Goal: Task Accomplishment & Management: Manage account settings

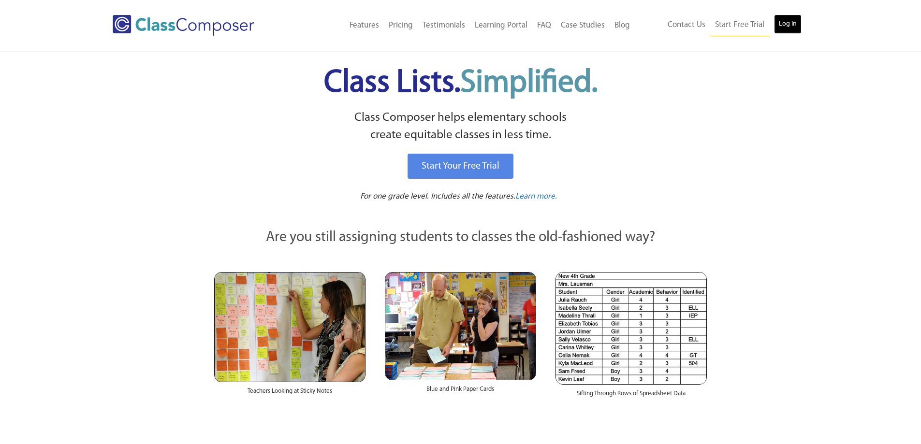
click at [794, 21] on link "Log In" at bounding box center [788, 24] width 28 height 19
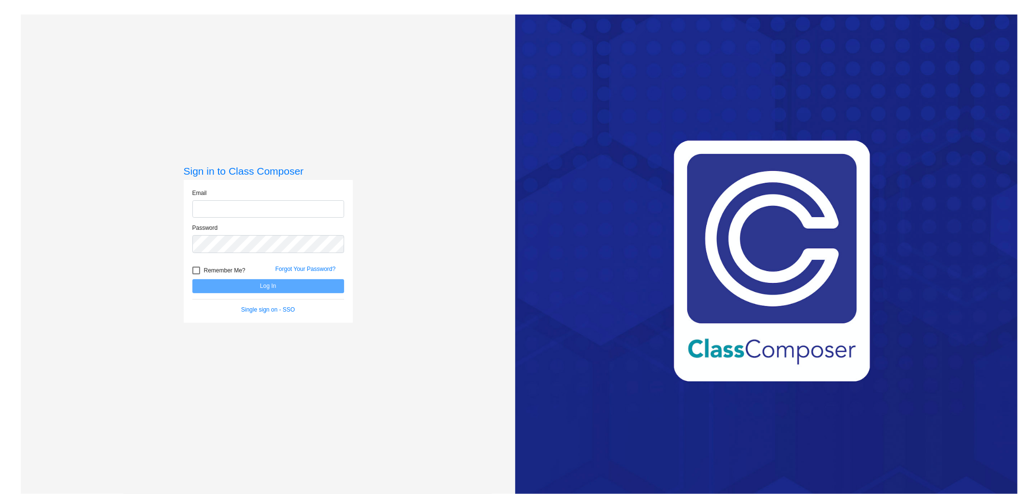
click at [249, 213] on input "email" at bounding box center [268, 209] width 152 height 18
type input "[EMAIL_ADDRESS][DOMAIN_NAME]"
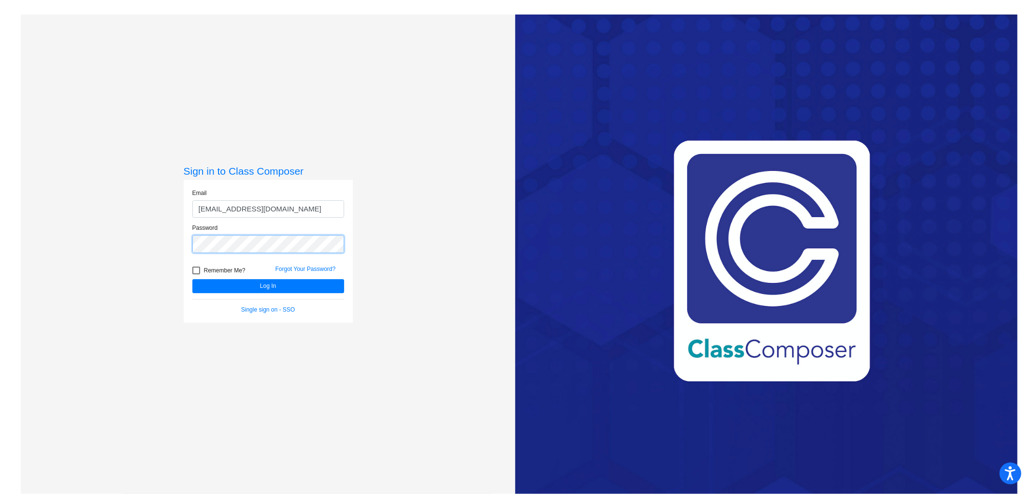
click at [192, 279] on button "Log In" at bounding box center [268, 286] width 152 height 14
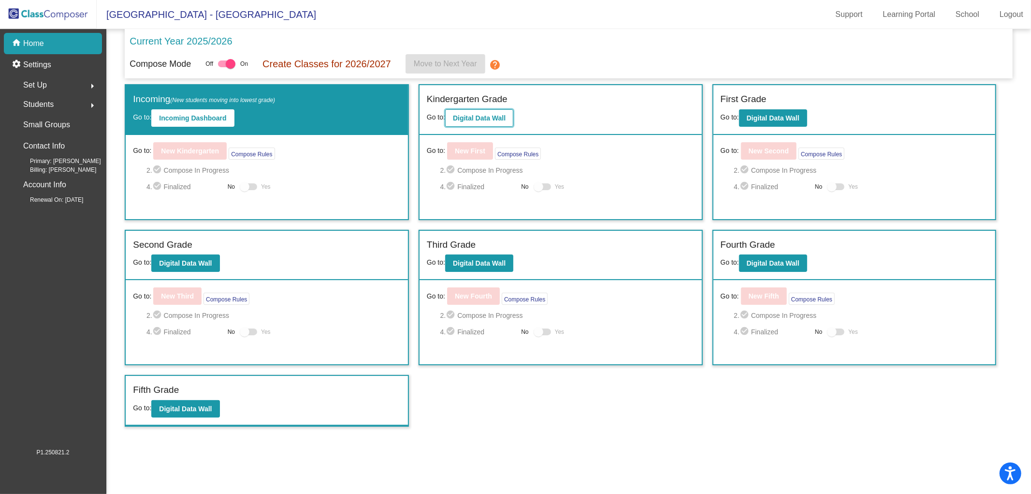
click at [468, 119] on b "Digital Data Wall" at bounding box center [479, 118] width 53 height 8
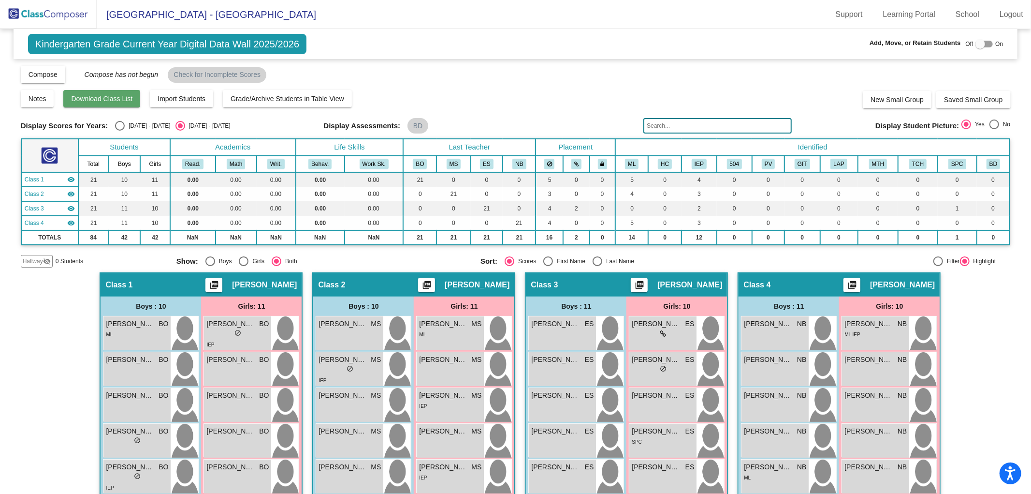
click at [105, 97] on span "Download Class List" at bounding box center [101, 99] width 61 height 8
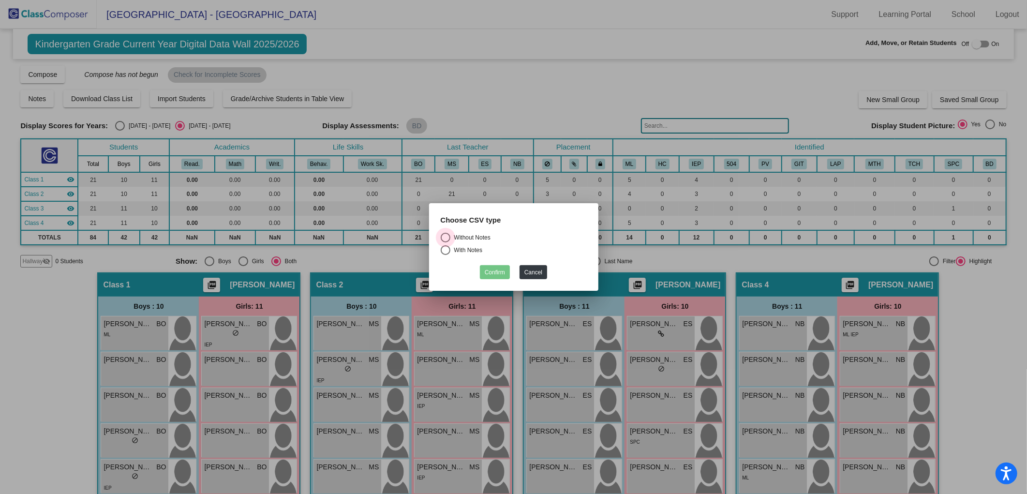
drag, startPoint x: 447, startPoint y: 239, endPoint x: 477, endPoint y: 265, distance: 39.1
click at [446, 239] on div "Select an option" at bounding box center [446, 238] width 10 height 10
click at [445, 242] on input "Without Notes" at bounding box center [445, 242] width 0 height 0
radio input "true"
click at [487, 274] on button "Confirm" at bounding box center [495, 272] width 30 height 14
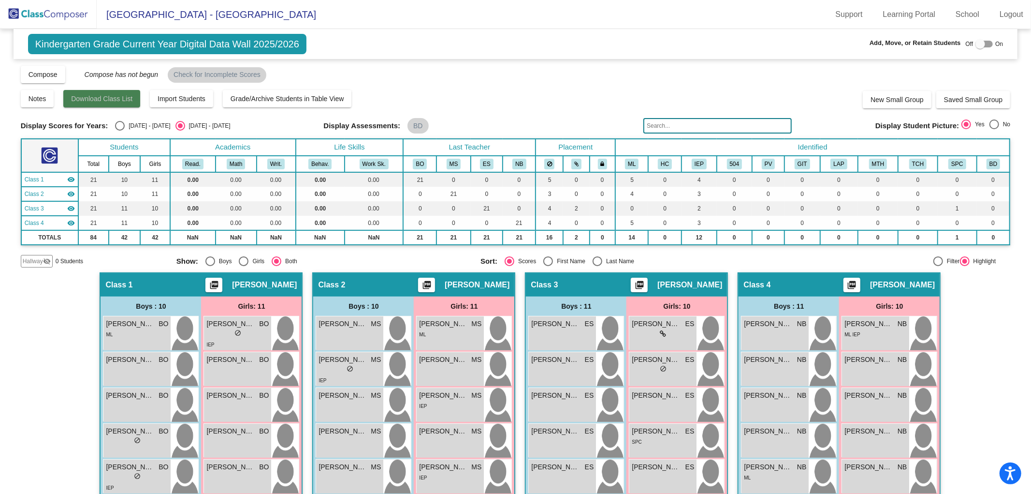
click at [103, 92] on button "Download Class List" at bounding box center [101, 98] width 77 height 17
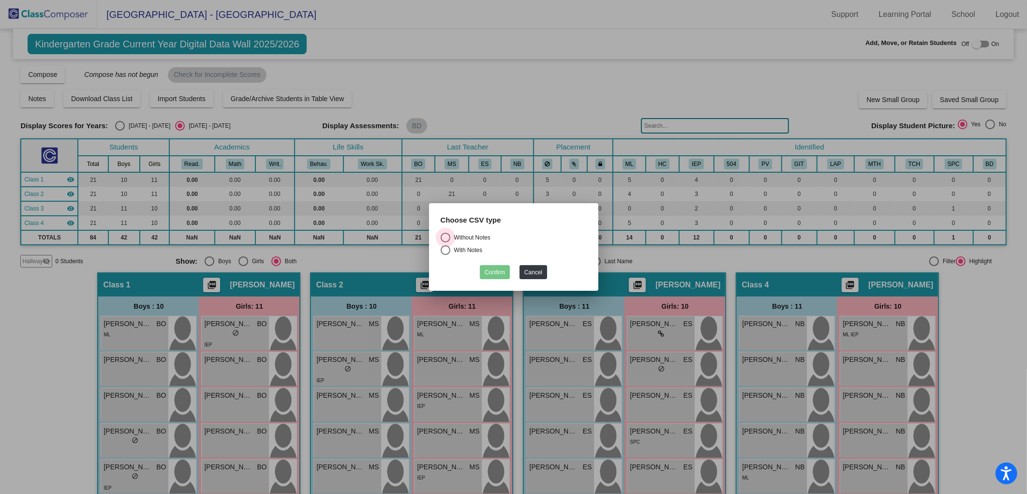
drag, startPoint x: 443, startPoint y: 237, endPoint x: 453, endPoint y: 240, distance: 9.5
click at [445, 237] on div "Select an option" at bounding box center [446, 238] width 10 height 10
click at [445, 242] on input "Without Notes" at bounding box center [445, 242] width 0 height 0
radio input "true"
click at [489, 274] on button "Confirm" at bounding box center [495, 272] width 30 height 14
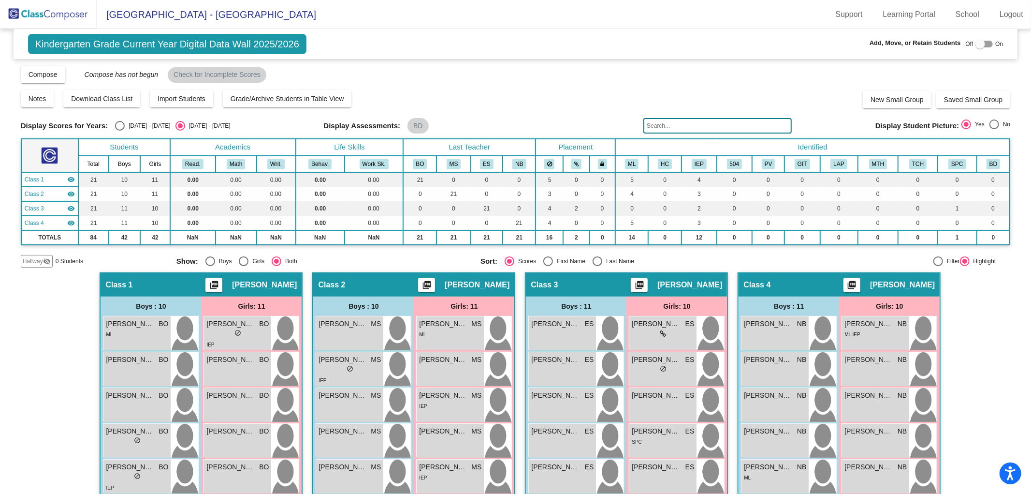
click at [57, 15] on img at bounding box center [48, 14] width 97 height 29
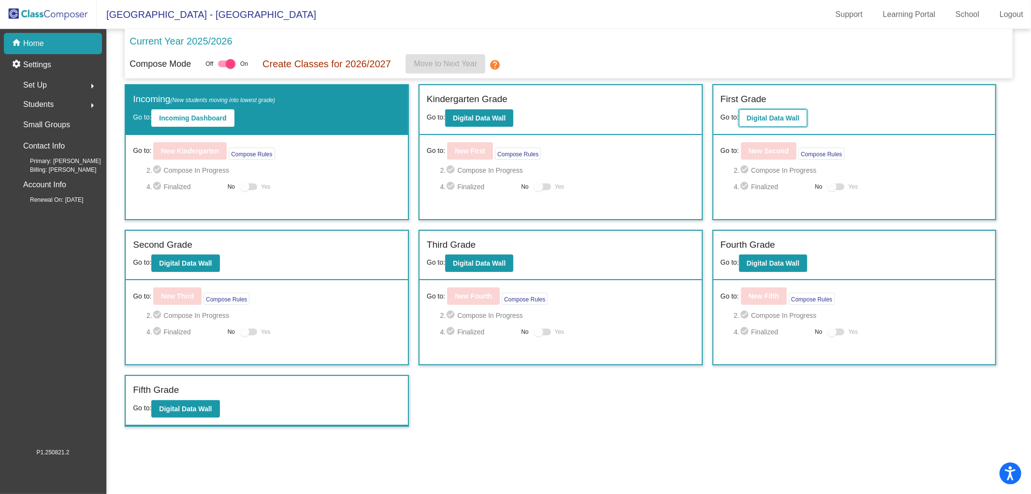
click at [794, 118] on b "Digital Data Wall" at bounding box center [773, 118] width 53 height 8
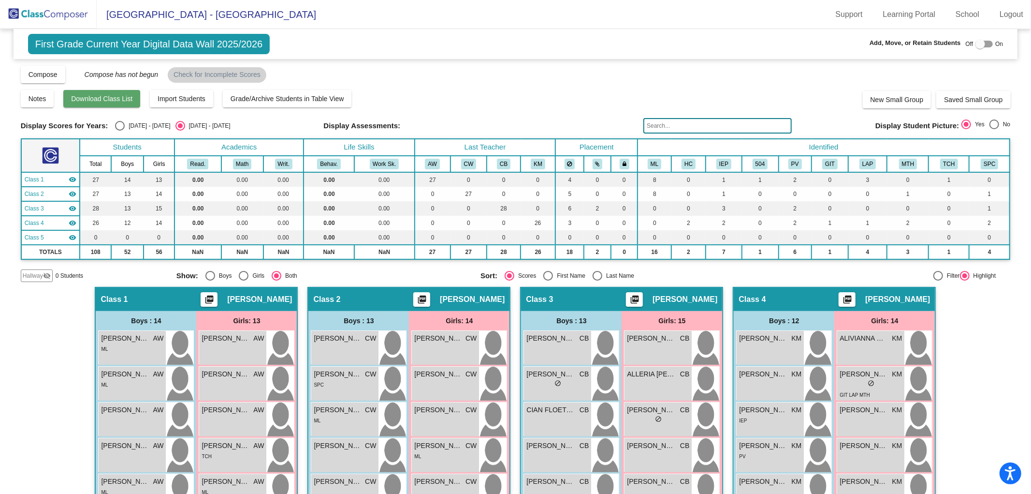
click at [117, 104] on button "Download Class List" at bounding box center [101, 98] width 77 height 17
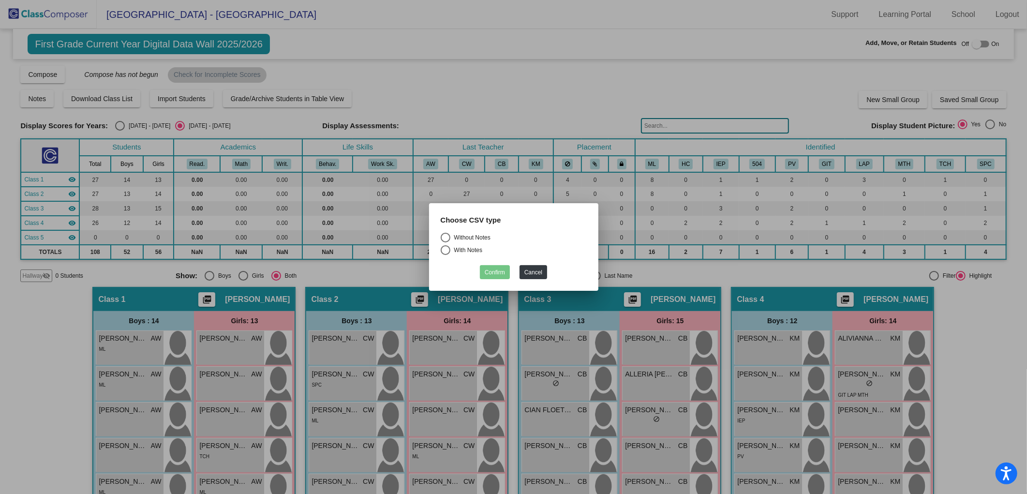
click at [443, 235] on div "Select an option" at bounding box center [446, 238] width 10 height 10
click at [445, 242] on input "Without Notes" at bounding box center [445, 242] width 0 height 0
radio input "true"
click at [491, 279] on button "Confirm" at bounding box center [495, 272] width 30 height 14
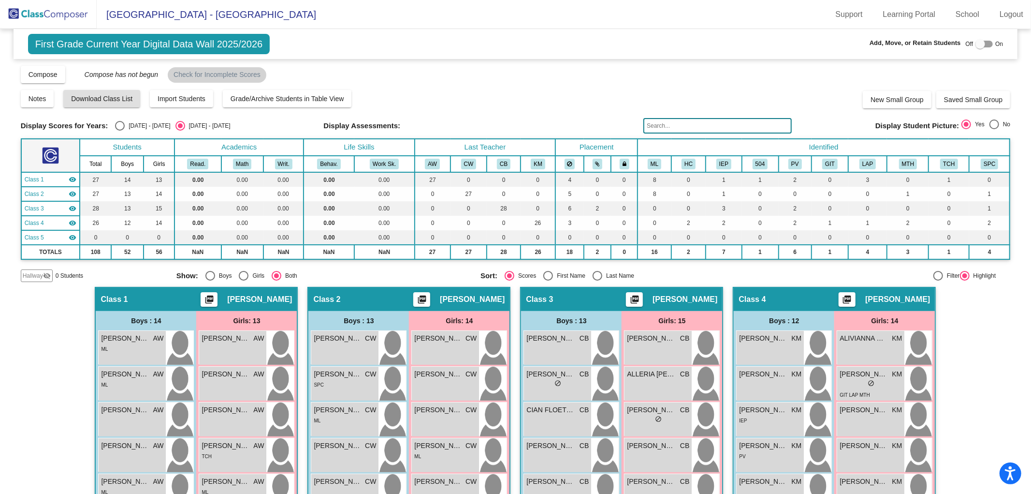
click at [68, 14] on img at bounding box center [48, 14] width 97 height 29
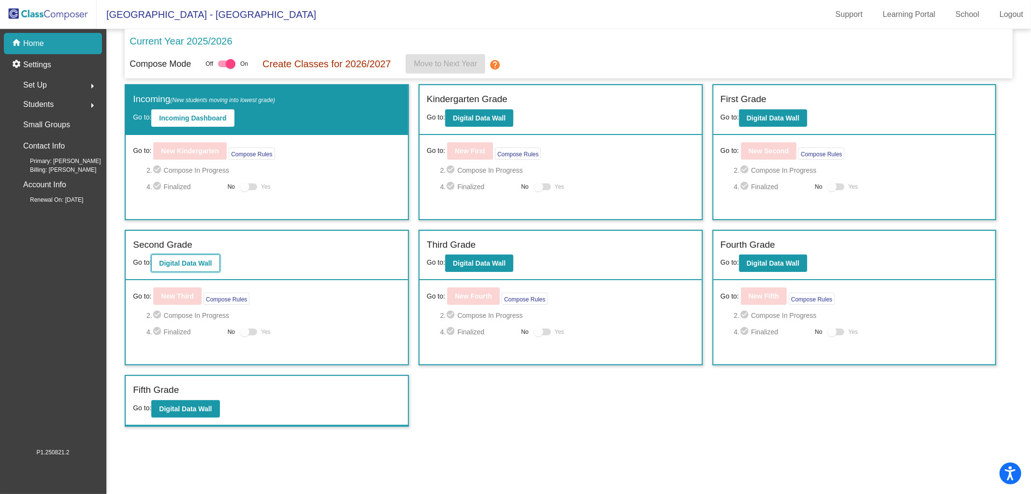
click at [210, 263] on b "Digital Data Wall" at bounding box center [185, 263] width 53 height 8
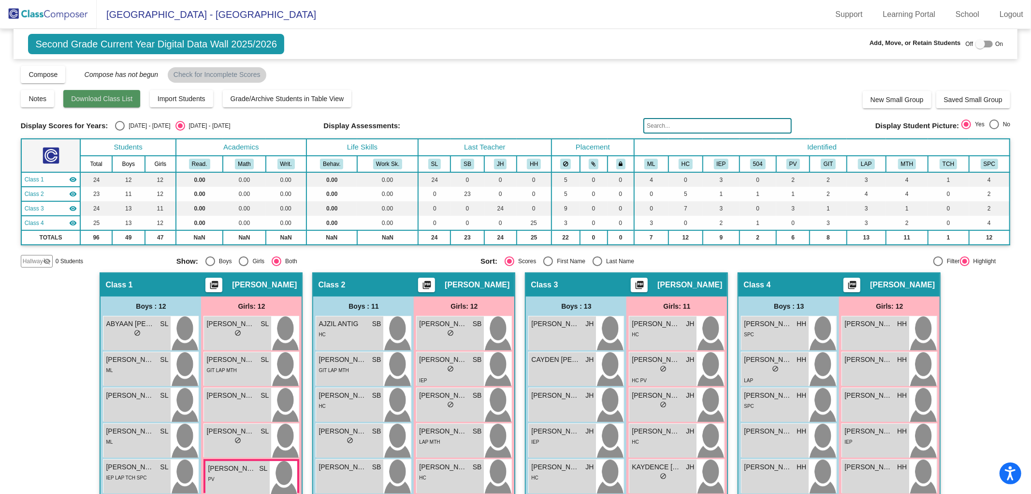
click at [123, 103] on button "Download Class List" at bounding box center [101, 98] width 77 height 17
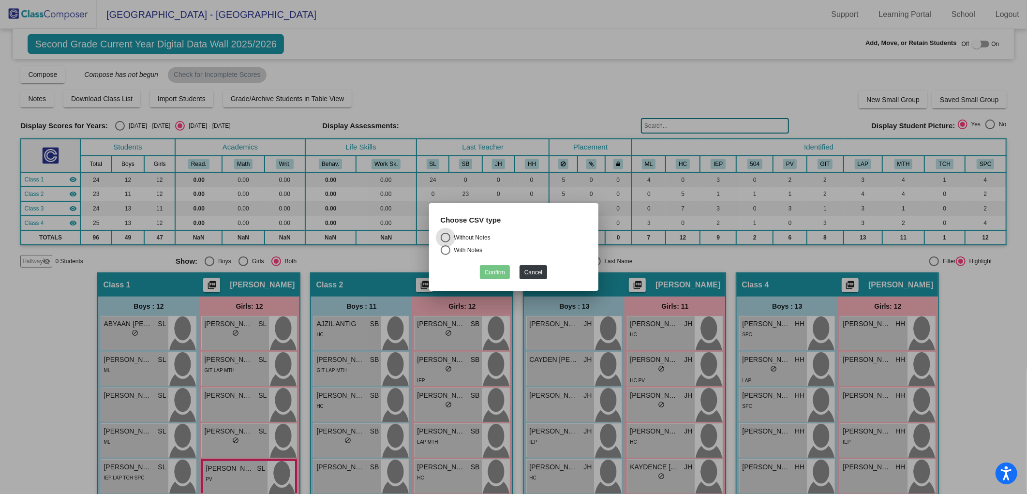
drag, startPoint x: 444, startPoint y: 235, endPoint x: 458, endPoint y: 248, distance: 19.2
click at [445, 236] on div "Select an option" at bounding box center [446, 238] width 10 height 10
click at [445, 242] on input "Without Notes" at bounding box center [445, 242] width 0 height 0
radio input "true"
click at [491, 274] on button "Confirm" at bounding box center [495, 272] width 30 height 14
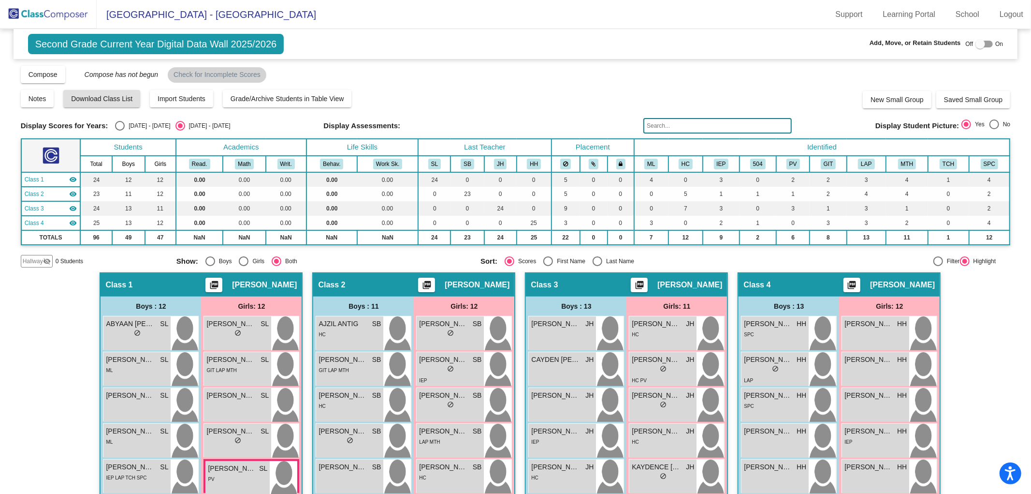
click at [50, 1] on img at bounding box center [48, 14] width 97 height 29
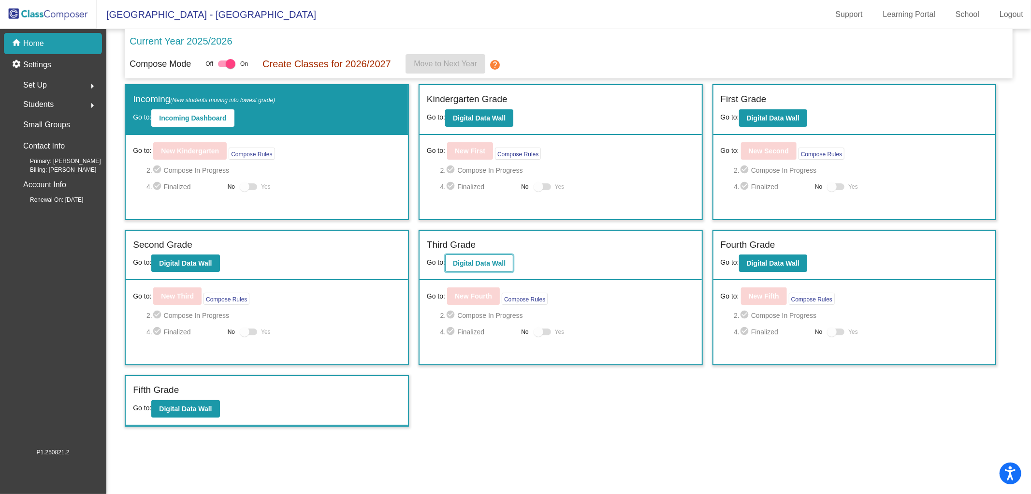
click at [489, 259] on b "Digital Data Wall" at bounding box center [479, 263] width 53 height 8
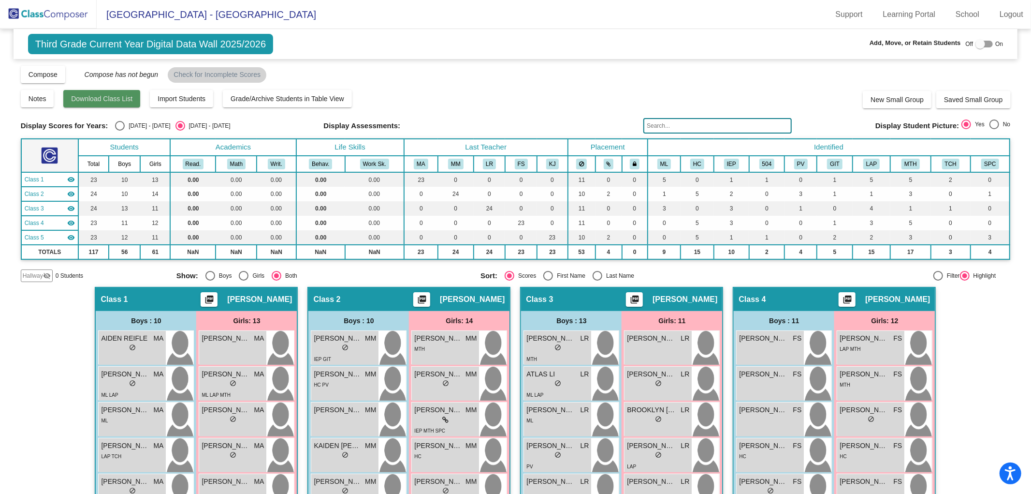
click at [103, 102] on span "Download Class List" at bounding box center [101, 99] width 61 height 8
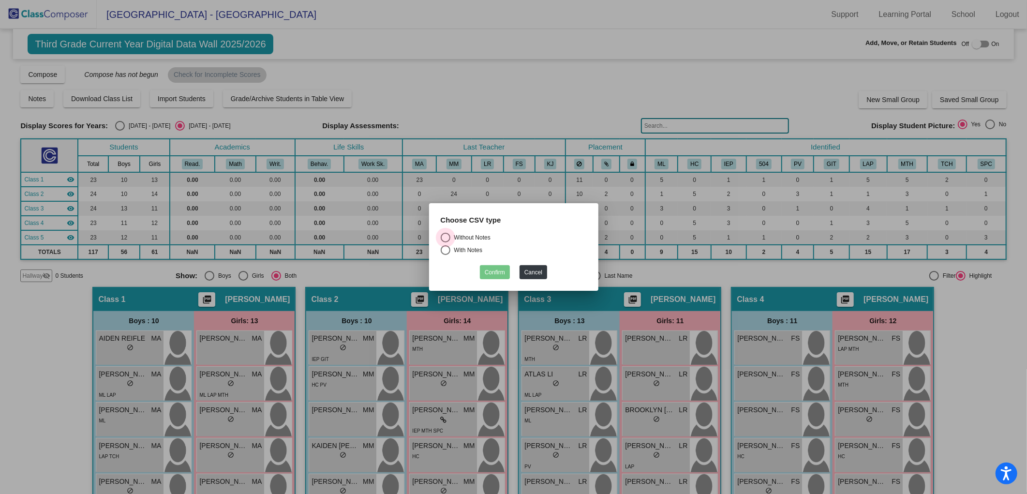
click at [442, 237] on div "Select an option" at bounding box center [446, 238] width 10 height 10
click at [445, 242] on input "Without Notes" at bounding box center [445, 242] width 0 height 0
radio input "true"
drag, startPoint x: 479, startPoint y: 260, endPoint x: 486, endPoint y: 268, distance: 10.3
click at [481, 262] on div "Confirm Cancel" at bounding box center [514, 269] width 146 height 19
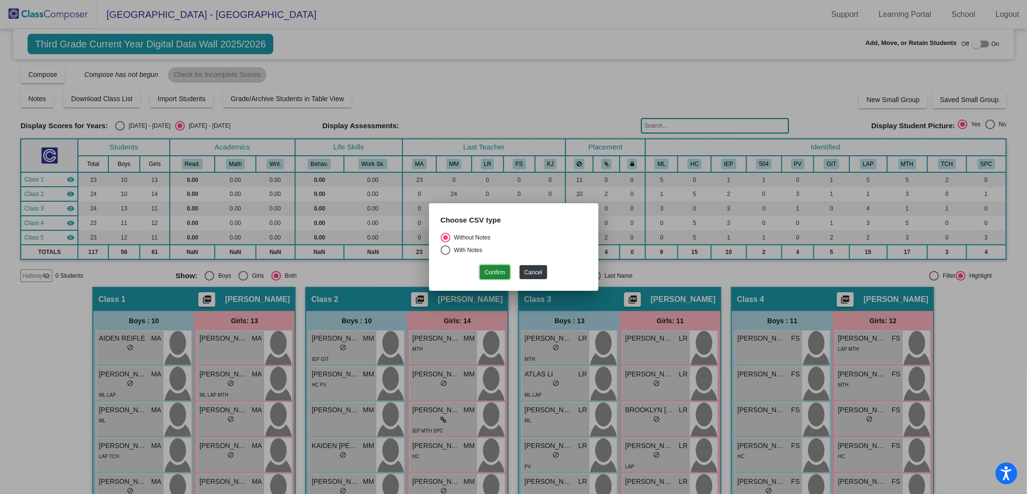
click at [487, 269] on button "Confirm" at bounding box center [495, 272] width 30 height 14
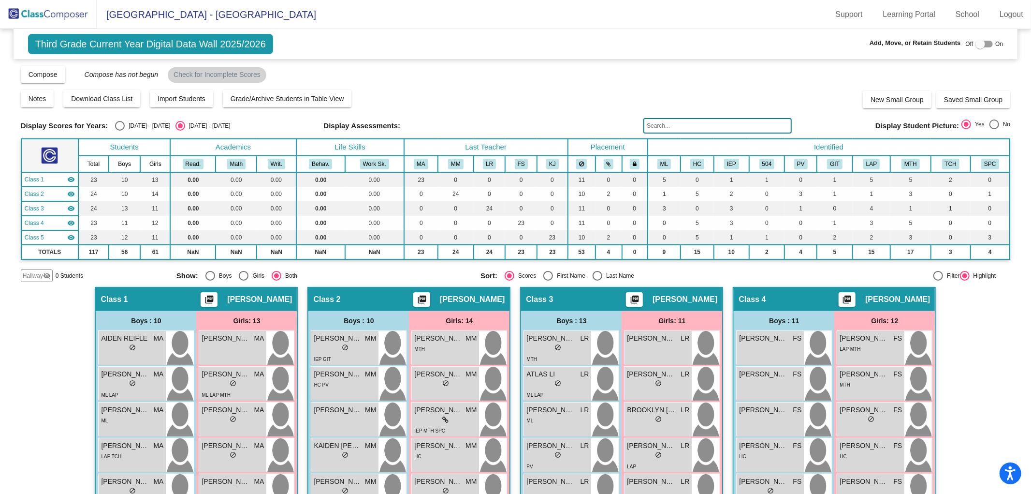
click at [52, 8] on img at bounding box center [48, 14] width 97 height 29
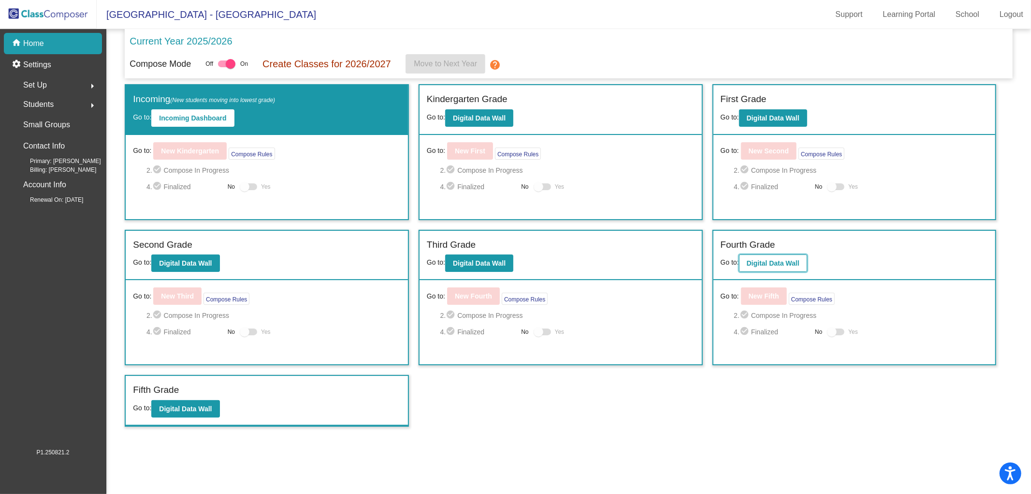
click at [755, 263] on b "Digital Data Wall" at bounding box center [773, 263] width 53 height 8
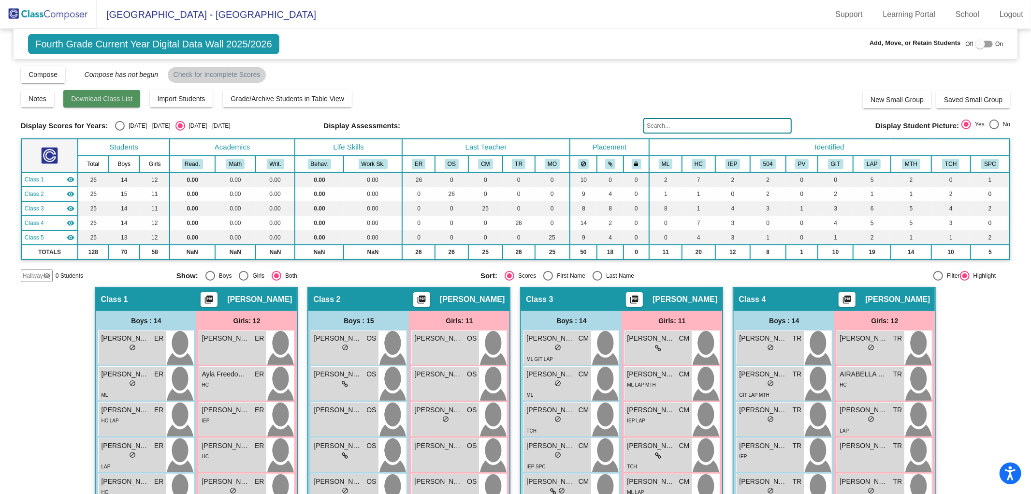
click at [119, 103] on button "Download Class List" at bounding box center [101, 98] width 77 height 17
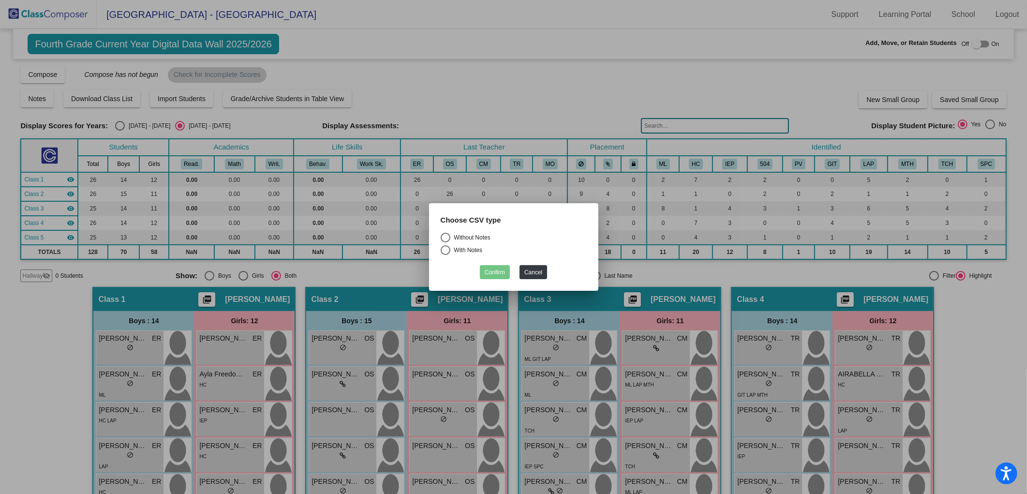
click at [441, 239] on div "Select an option" at bounding box center [446, 238] width 10 height 10
click at [445, 242] on input "Without Notes" at bounding box center [445, 242] width 0 height 0
radio input "true"
click at [497, 267] on button "Confirm" at bounding box center [495, 272] width 30 height 14
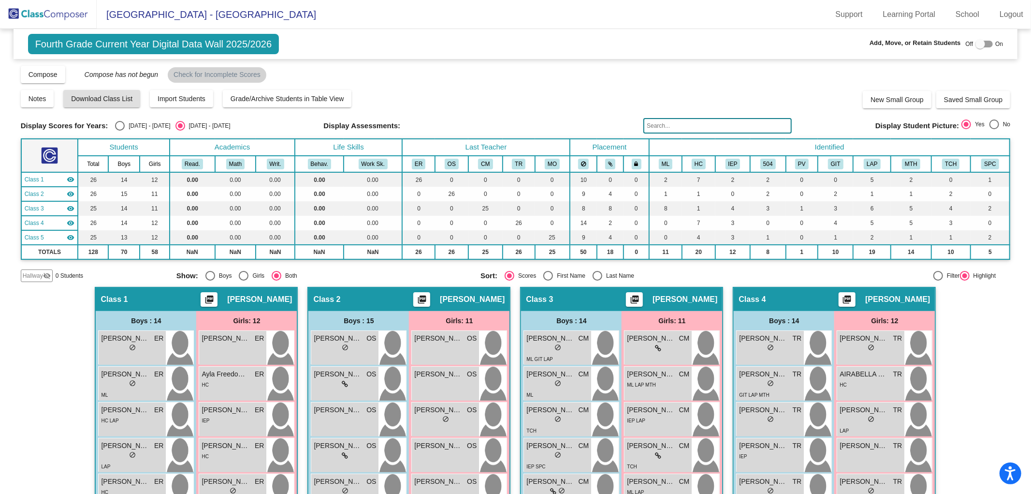
click at [51, 16] on img at bounding box center [48, 14] width 97 height 29
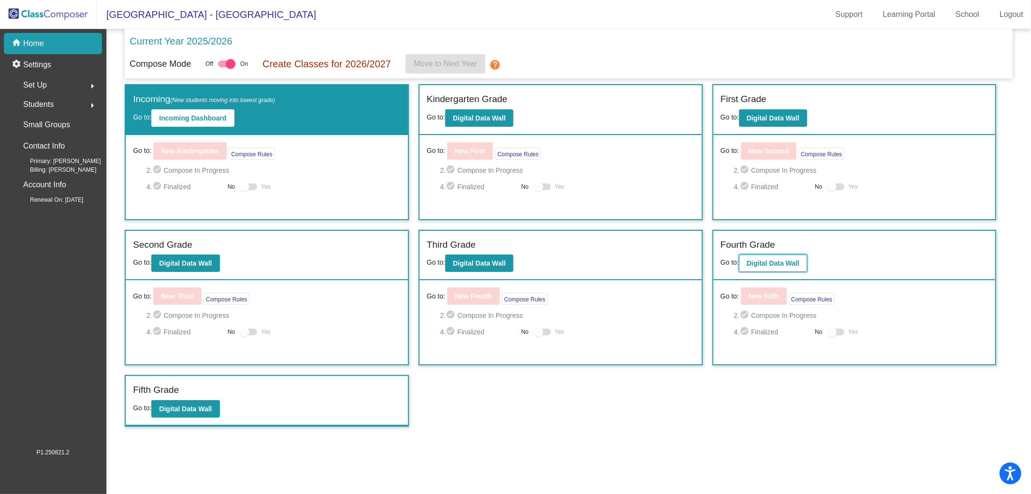
click at [785, 260] on b "Digital Data Wall" at bounding box center [773, 263] width 53 height 8
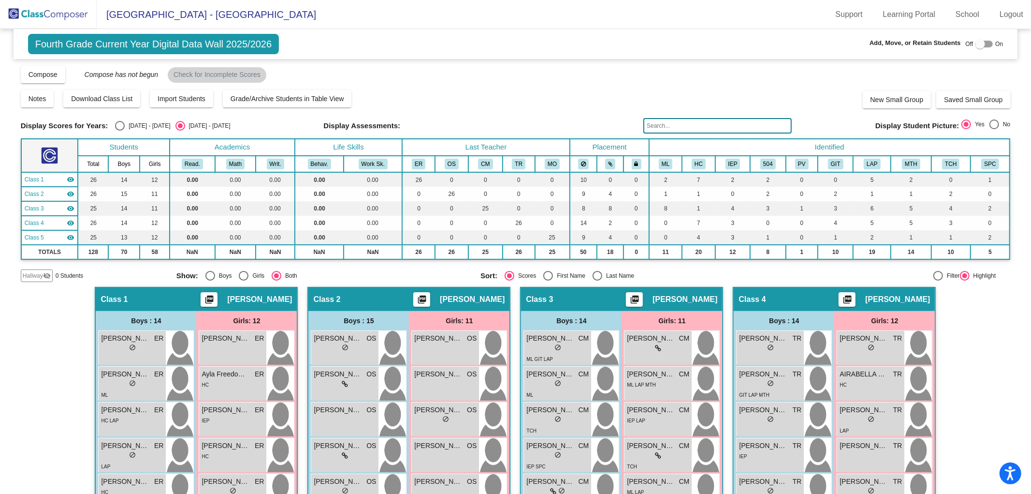
click at [73, 15] on img at bounding box center [48, 14] width 97 height 29
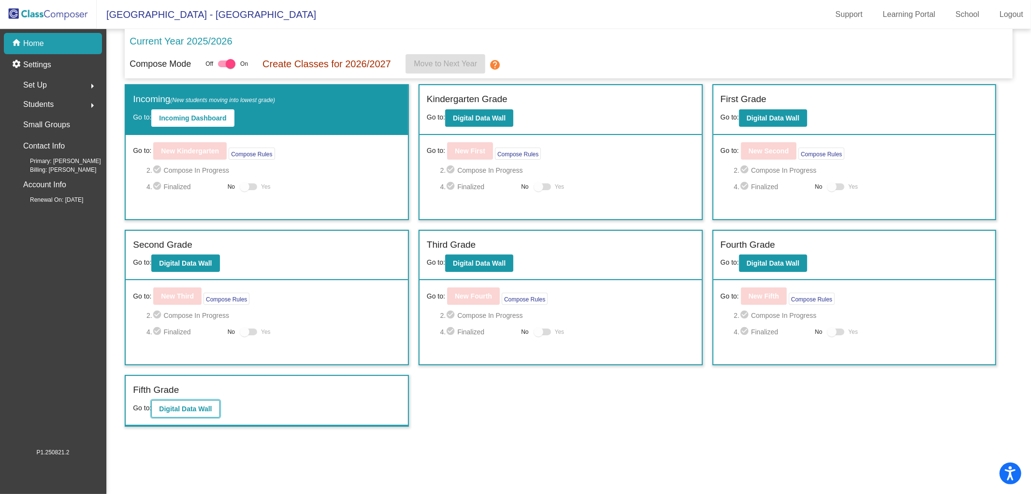
click at [179, 407] on b "Digital Data Wall" at bounding box center [185, 409] width 53 height 8
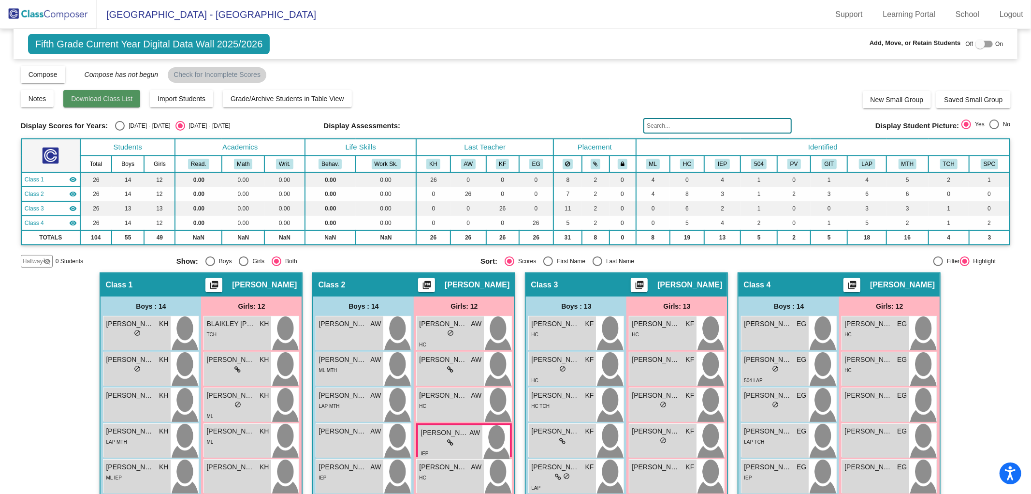
click at [108, 99] on span "Download Class List" at bounding box center [101, 99] width 61 height 8
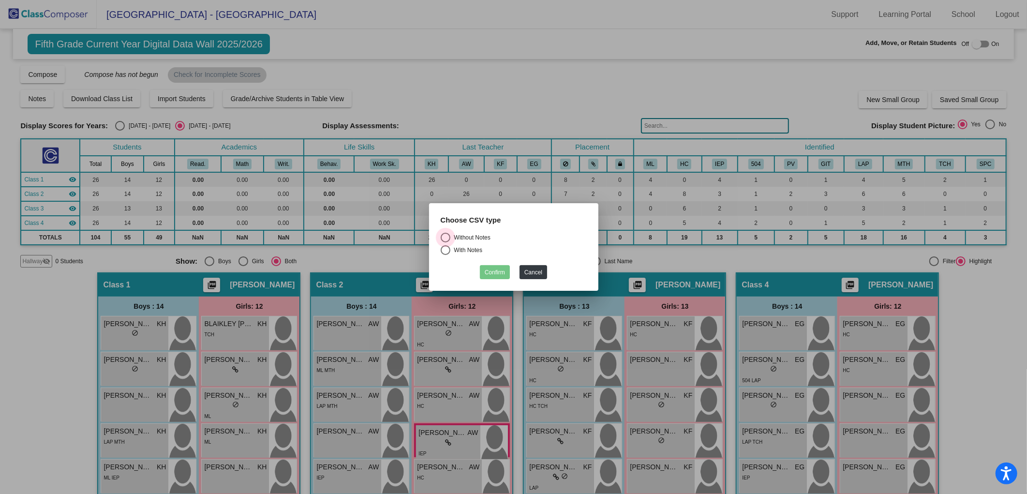
drag, startPoint x: 448, startPoint y: 235, endPoint x: 472, endPoint y: 253, distance: 30.1
click at [447, 236] on div "Select an option" at bounding box center [446, 238] width 10 height 10
click at [445, 242] on input "Without Notes" at bounding box center [445, 242] width 0 height 0
radio input "true"
click at [502, 272] on button "Confirm" at bounding box center [495, 272] width 30 height 14
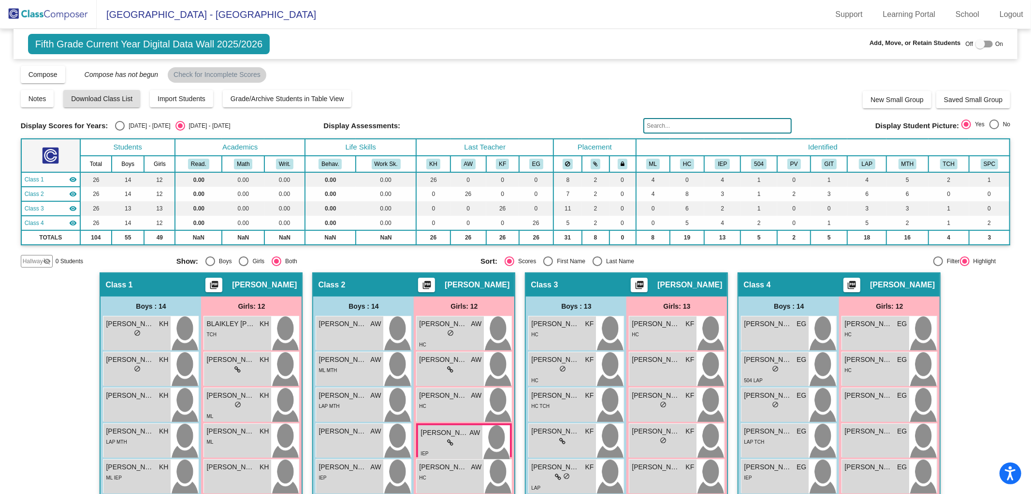
click at [36, 11] on img at bounding box center [48, 14] width 97 height 29
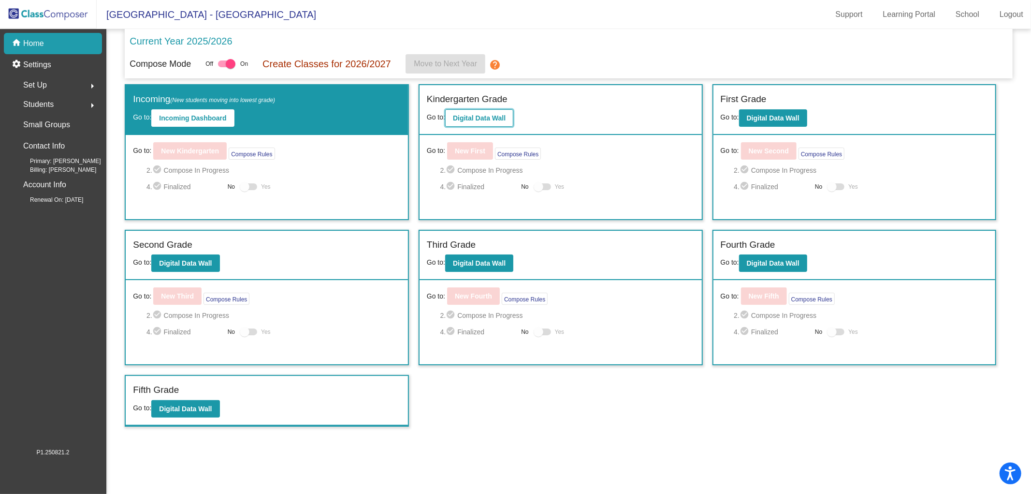
click at [482, 116] on b "Digital Data Wall" at bounding box center [479, 118] width 53 height 8
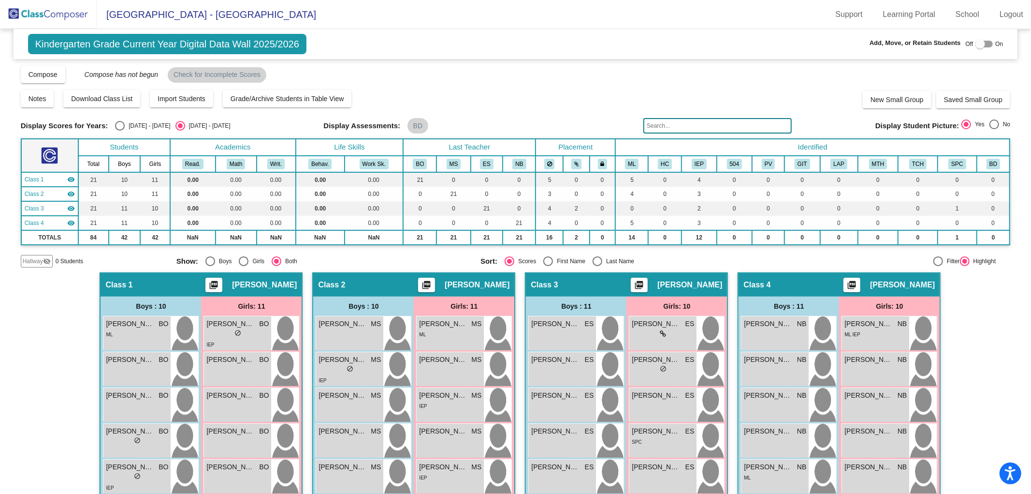
scroll to position [229, 0]
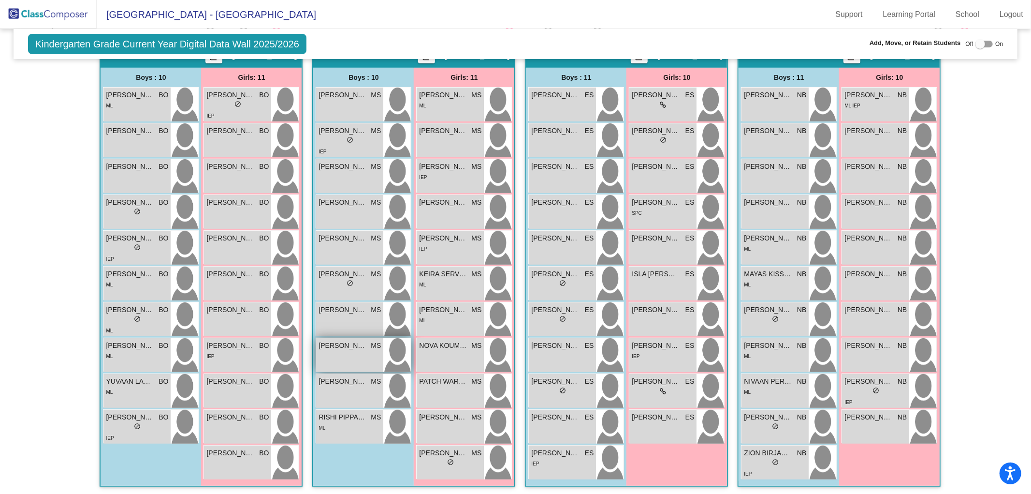
click at [339, 355] on div "[PERSON_NAME] MS lock do_not_disturb_alt" at bounding box center [349, 355] width 67 height 34
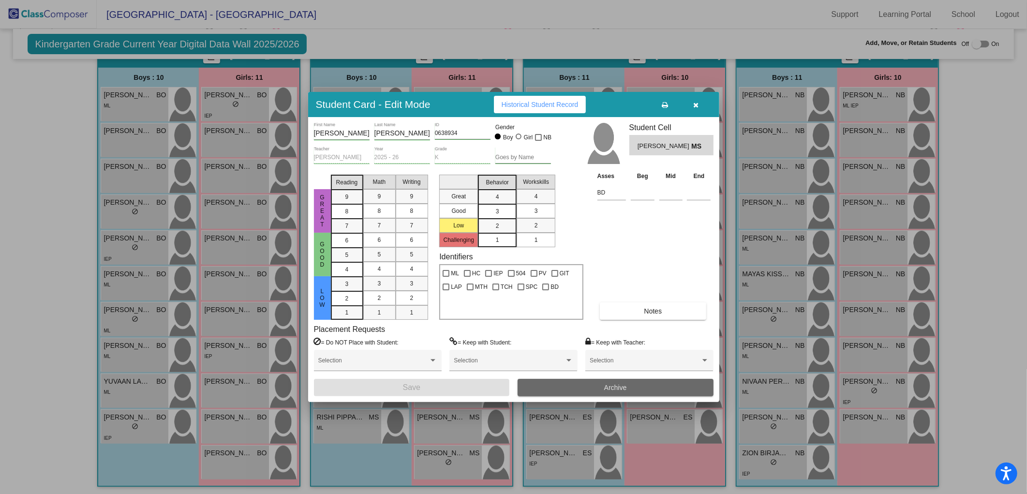
click at [636, 388] on button "Archive" at bounding box center [615, 387] width 196 height 17
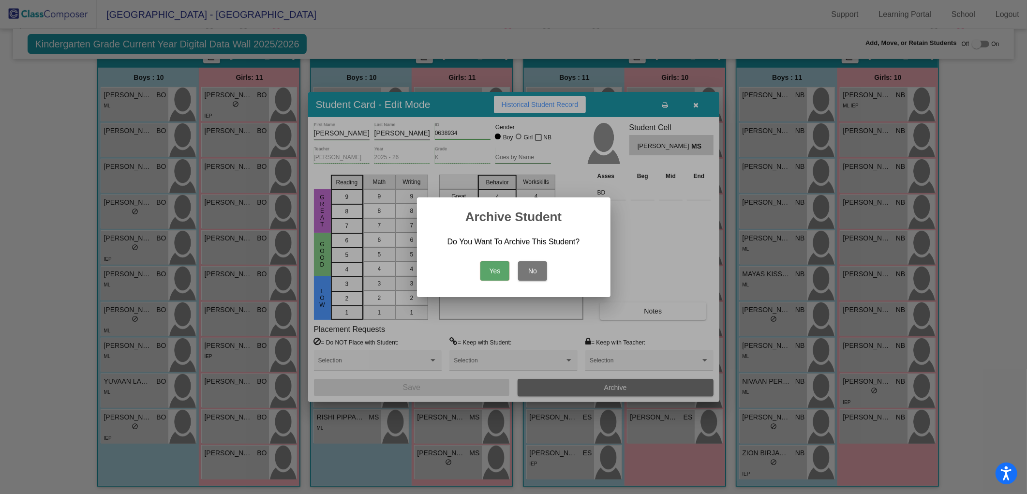
click at [495, 268] on button "Yes" at bounding box center [494, 270] width 29 height 19
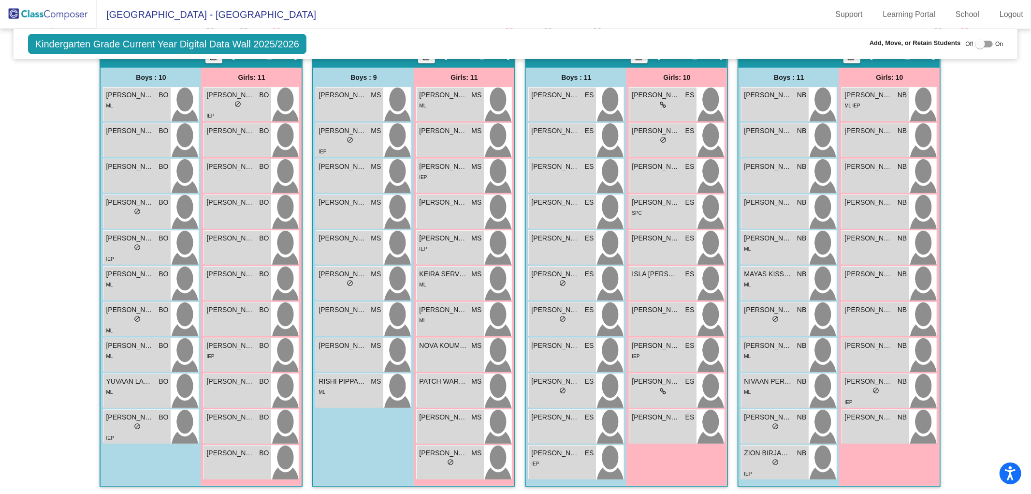
click at [51, 9] on img at bounding box center [48, 14] width 97 height 29
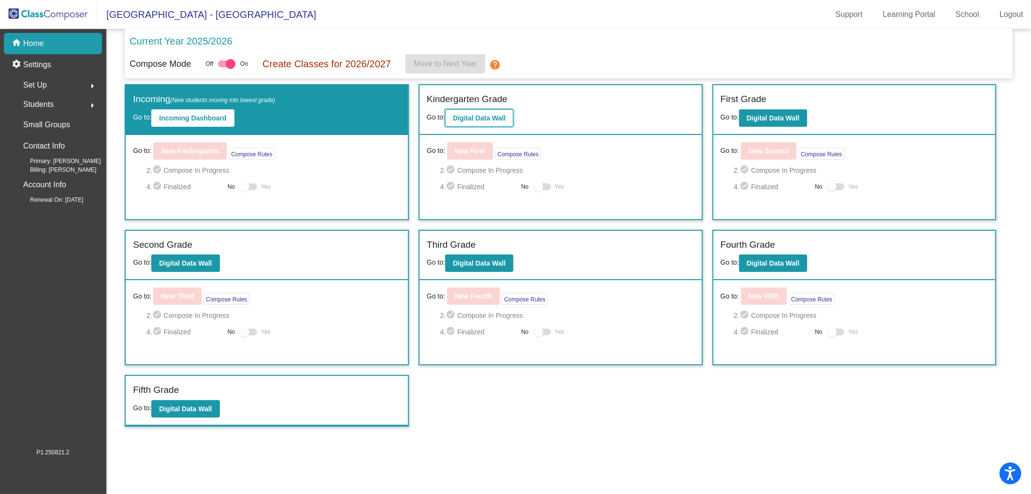
click at [460, 113] on button "Digital Data Wall" at bounding box center [479, 117] width 68 height 17
